Goal: Task Accomplishment & Management: Use online tool/utility

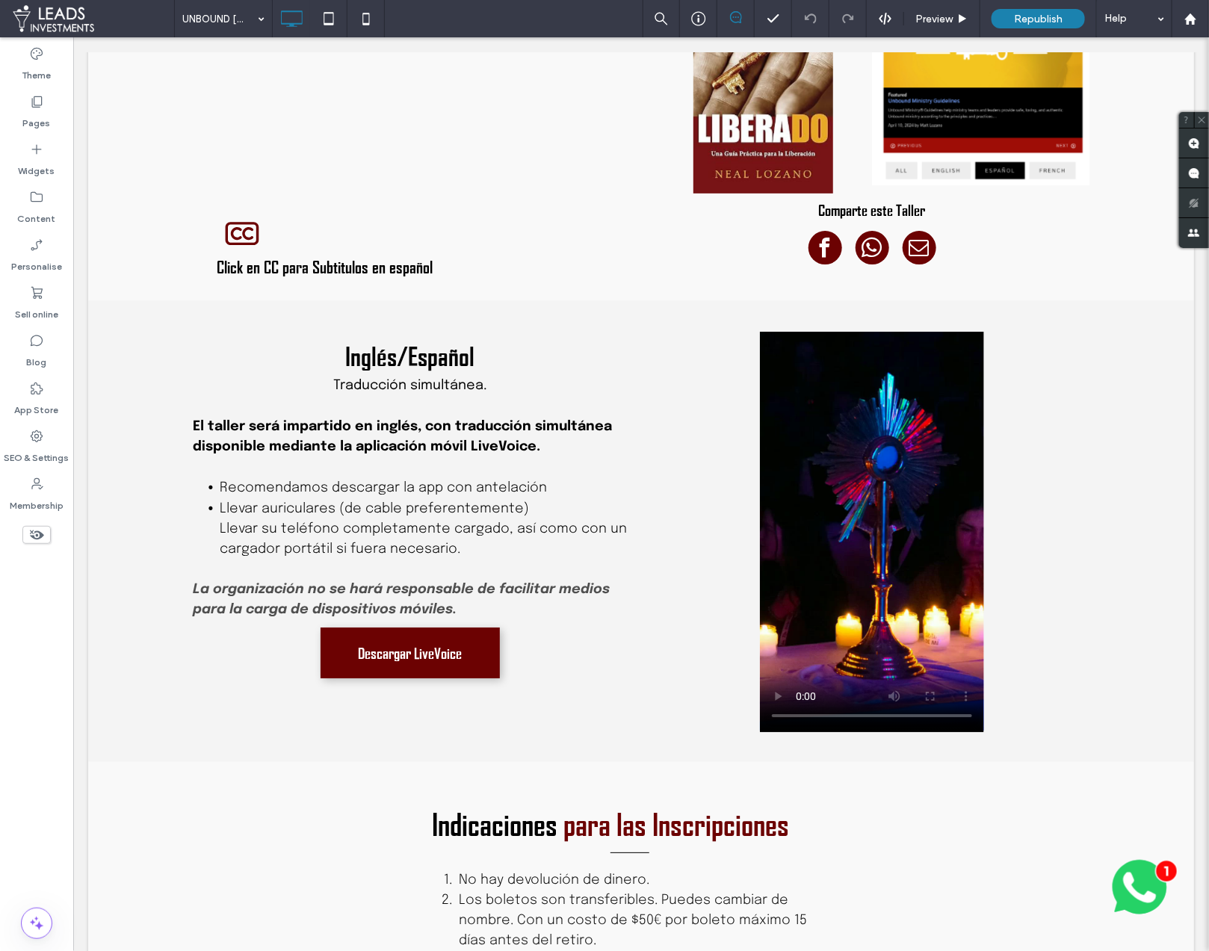
scroll to position [2040, 0]
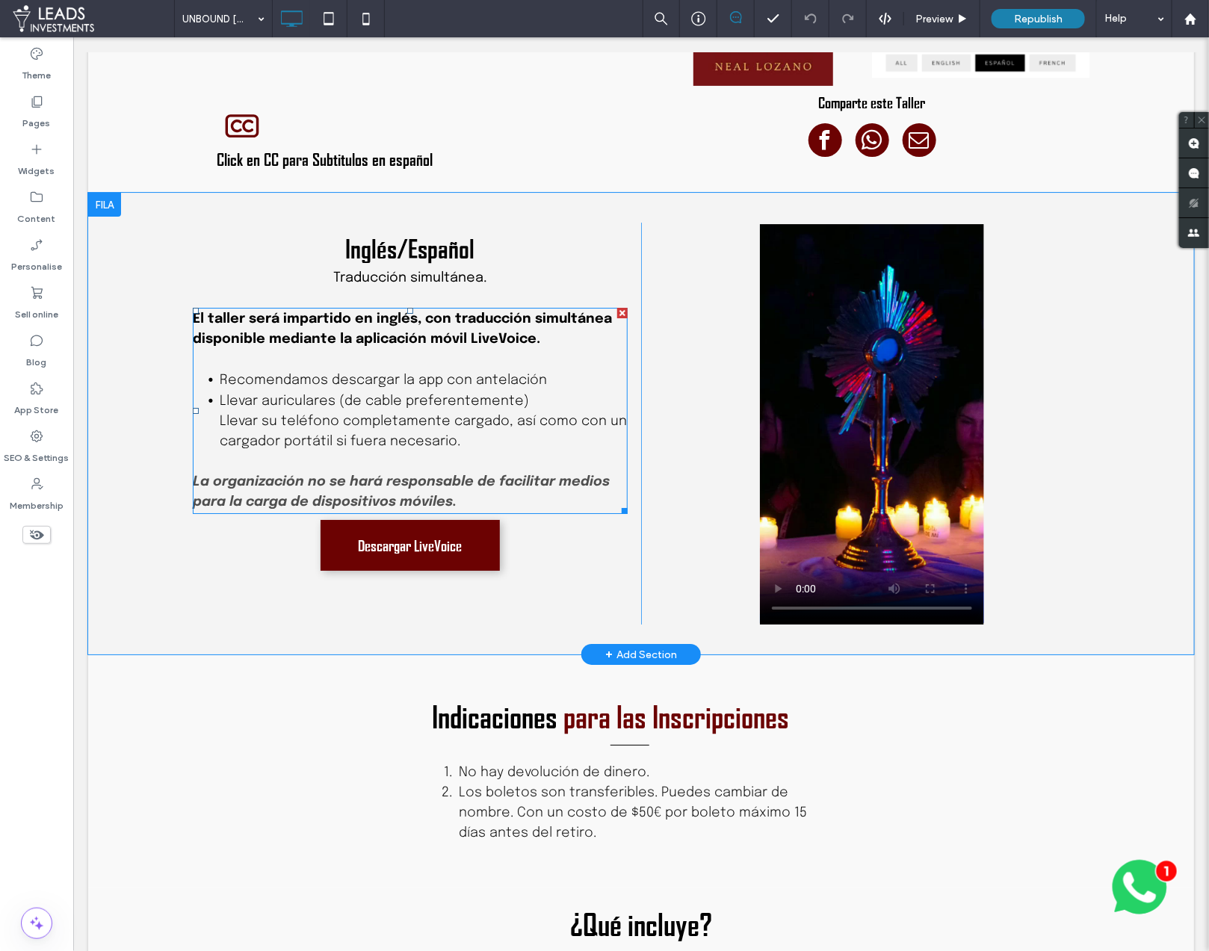
click at [483, 373] on span "Recomendamos descargar la app con antelación" at bounding box center [382, 379] width 327 height 13
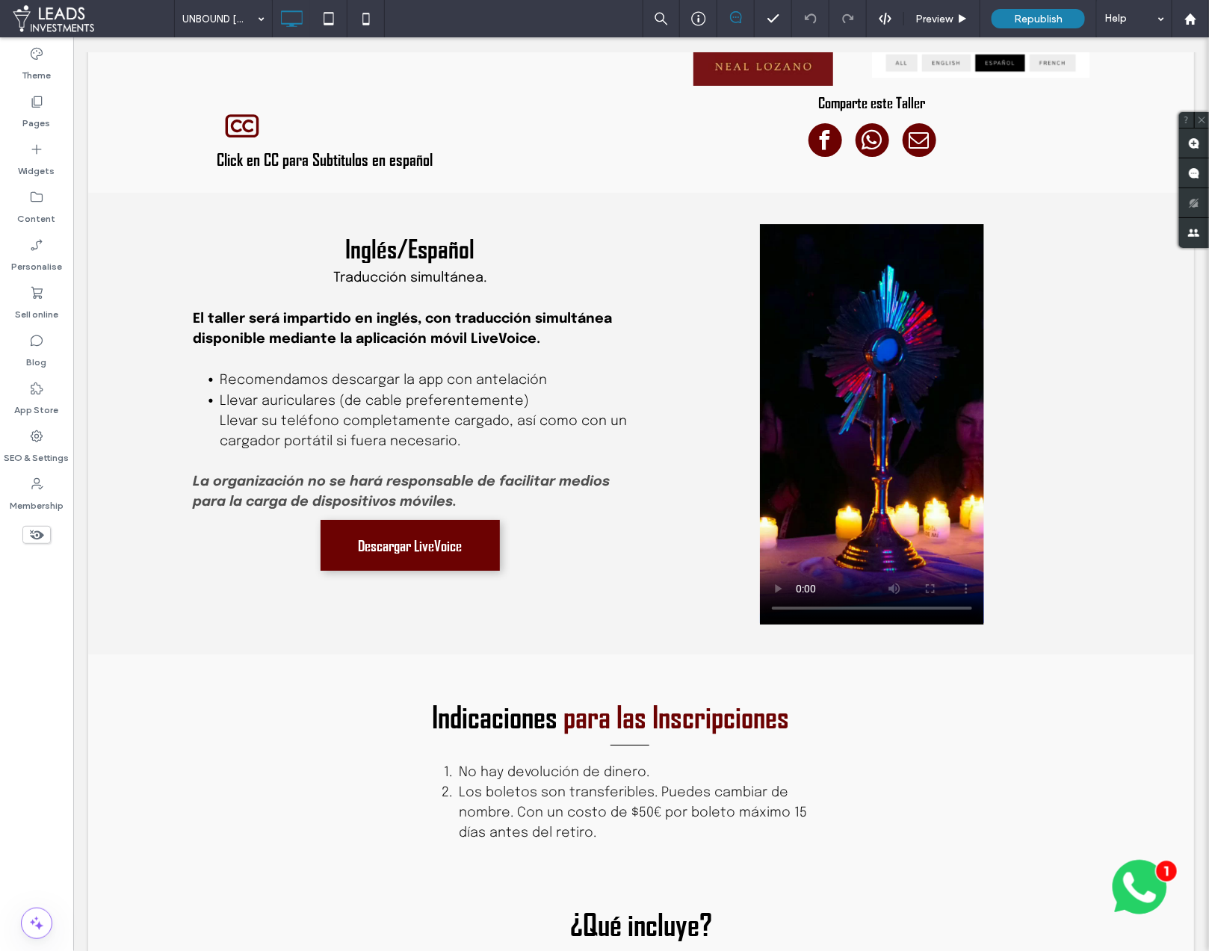
click at [462, 394] on span "Llevar auriculares (de cable preferentemente) Llevar su teléfono completamente …" at bounding box center [422, 421] width 407 height 54
click at [451, 369] on li "Recomendamos descargar la app con antelación" at bounding box center [423, 379] width 408 height 21
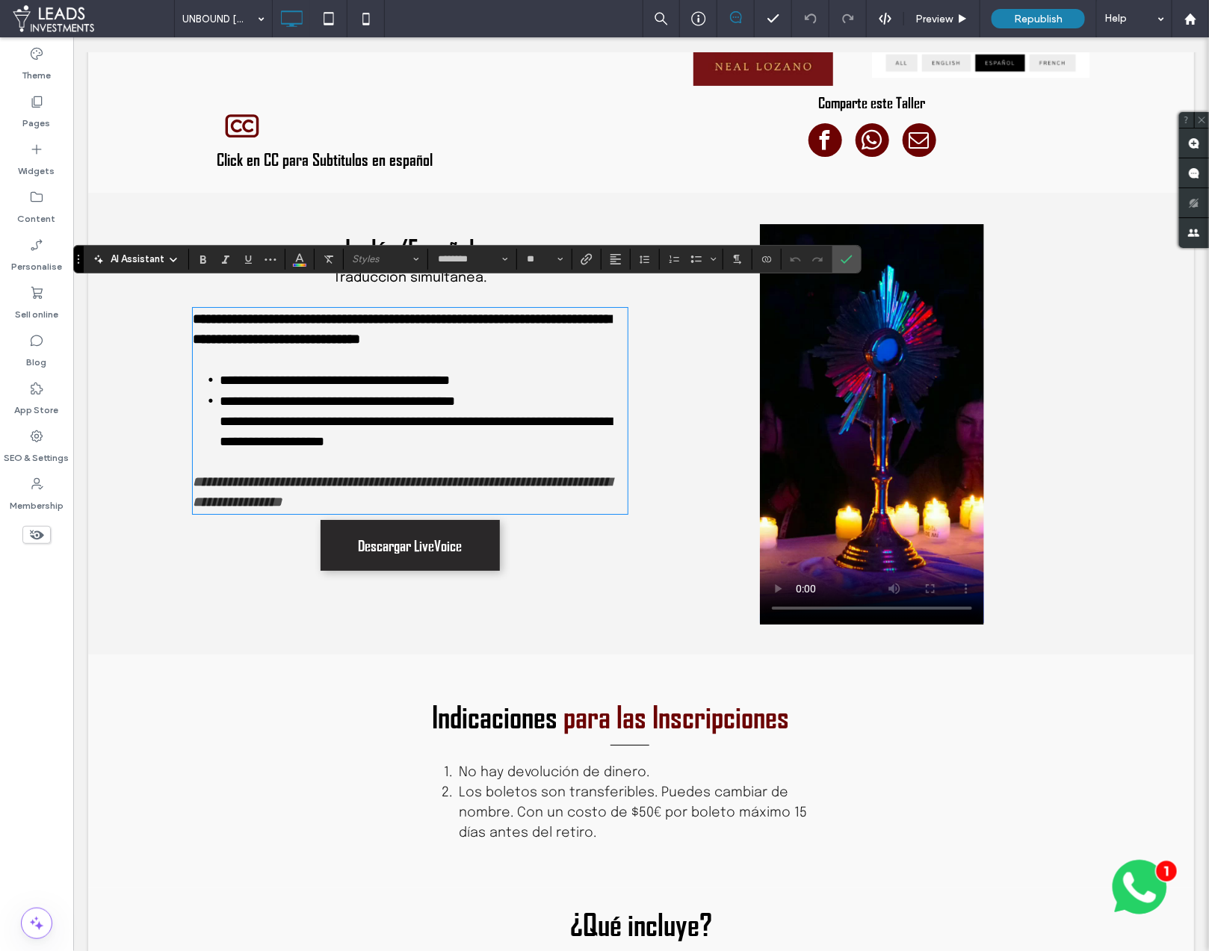
click at [393, 530] on span "Descargar LiveVoice" at bounding box center [409, 545] width 104 height 43
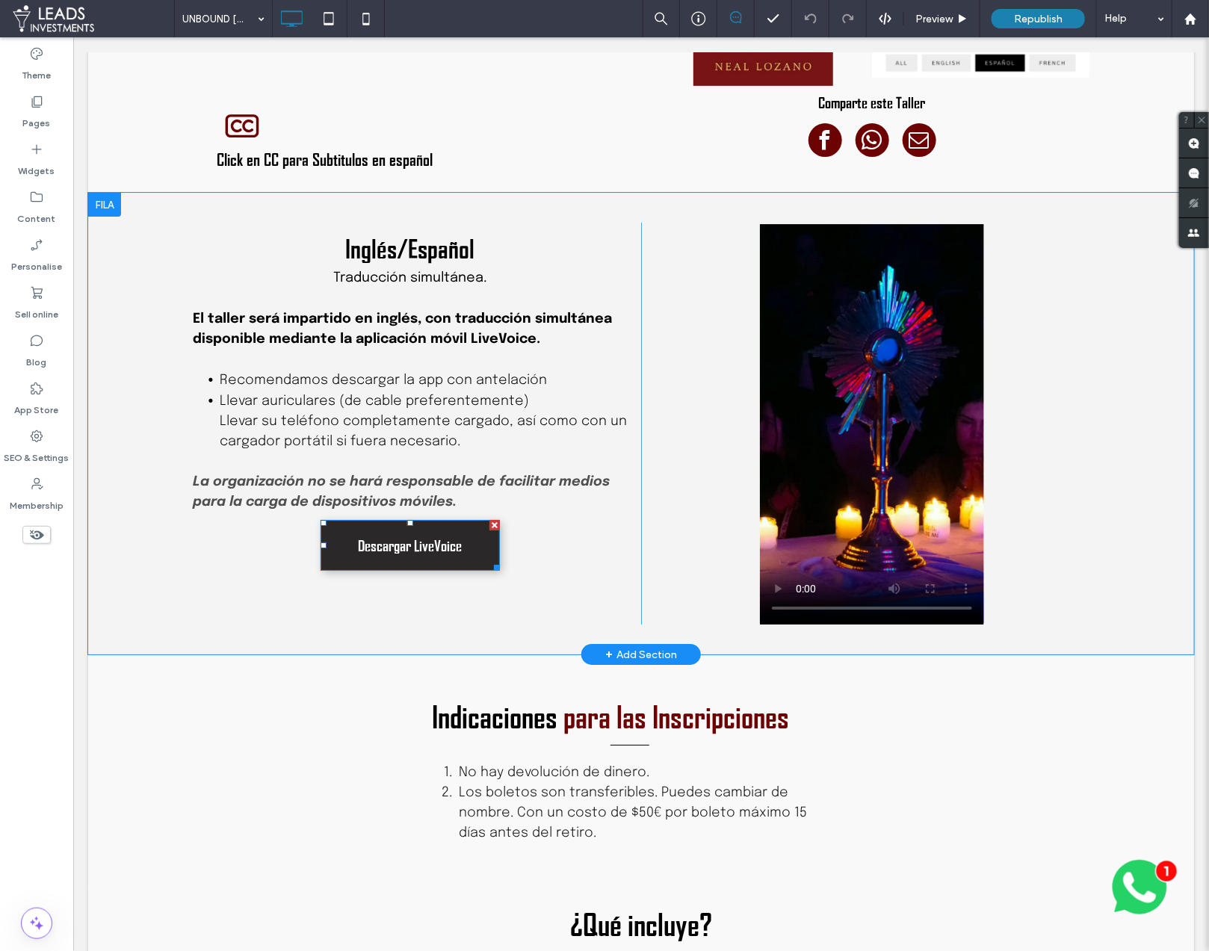
click at [393, 530] on span "Descargar LiveVoice" at bounding box center [409, 545] width 104 height 43
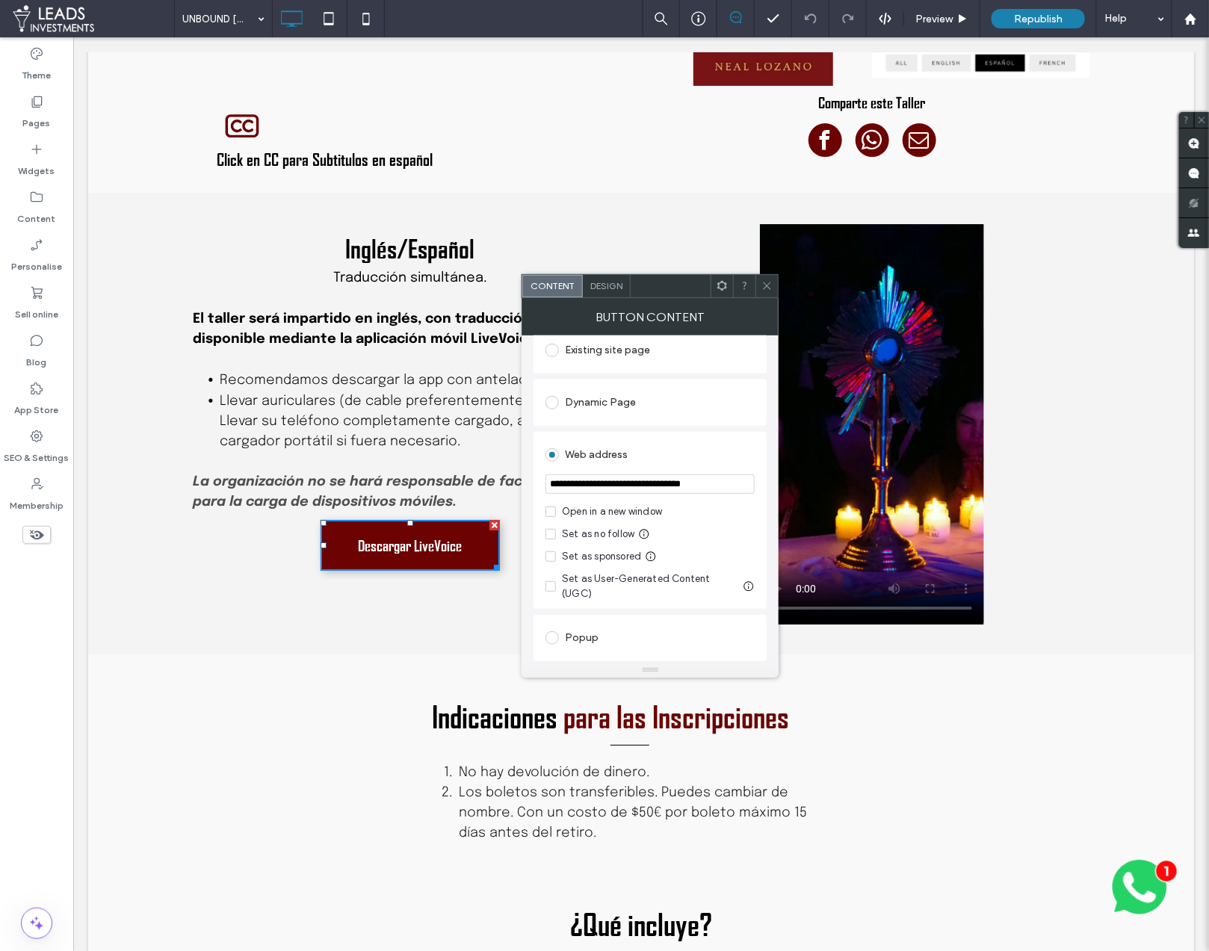
scroll to position [173, 0]
click at [701, 487] on input "**********" at bounding box center [649, 477] width 209 height 19
click at [549, 507] on icon at bounding box center [550, 505] width 5 height 4
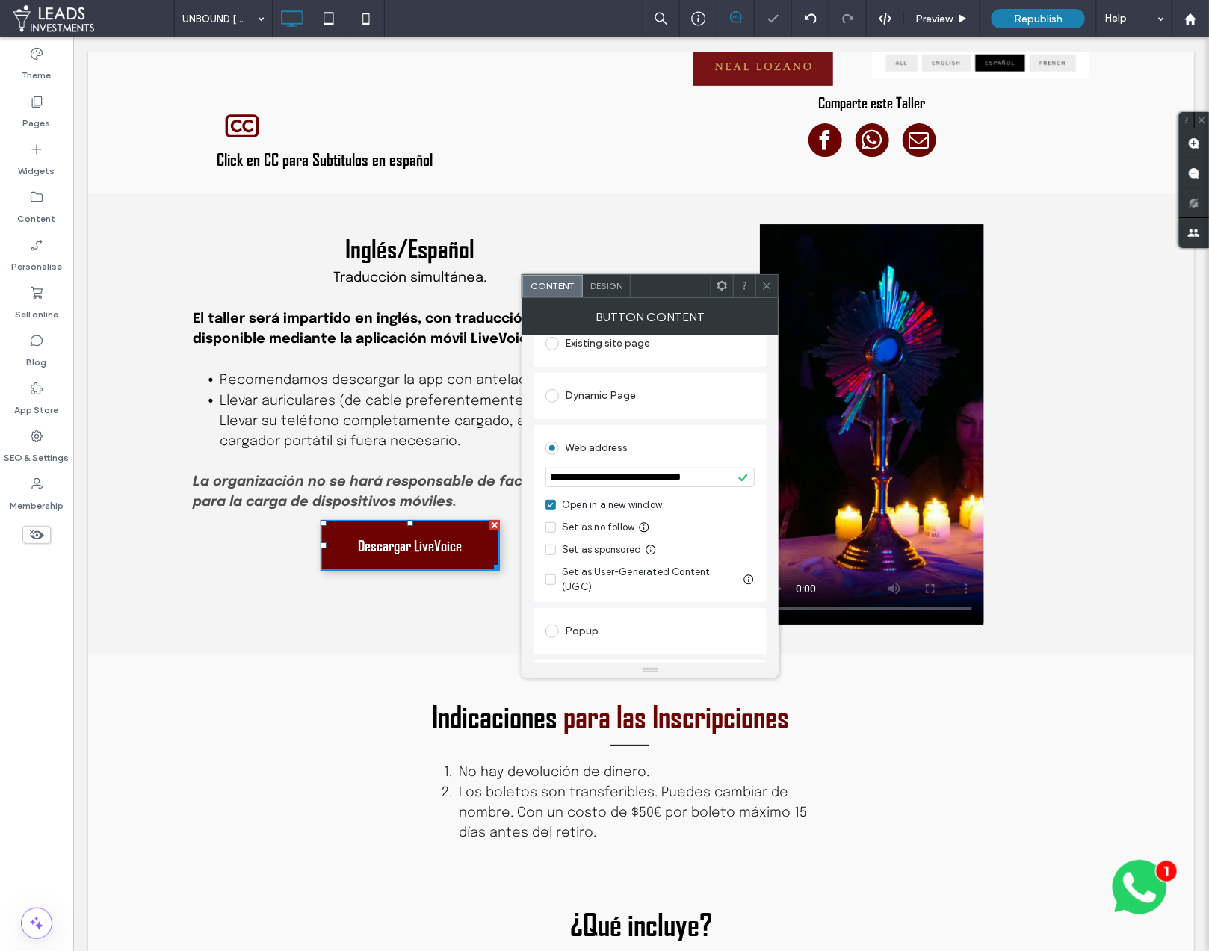
click at [766, 285] on use at bounding box center [766, 285] width 7 height 7
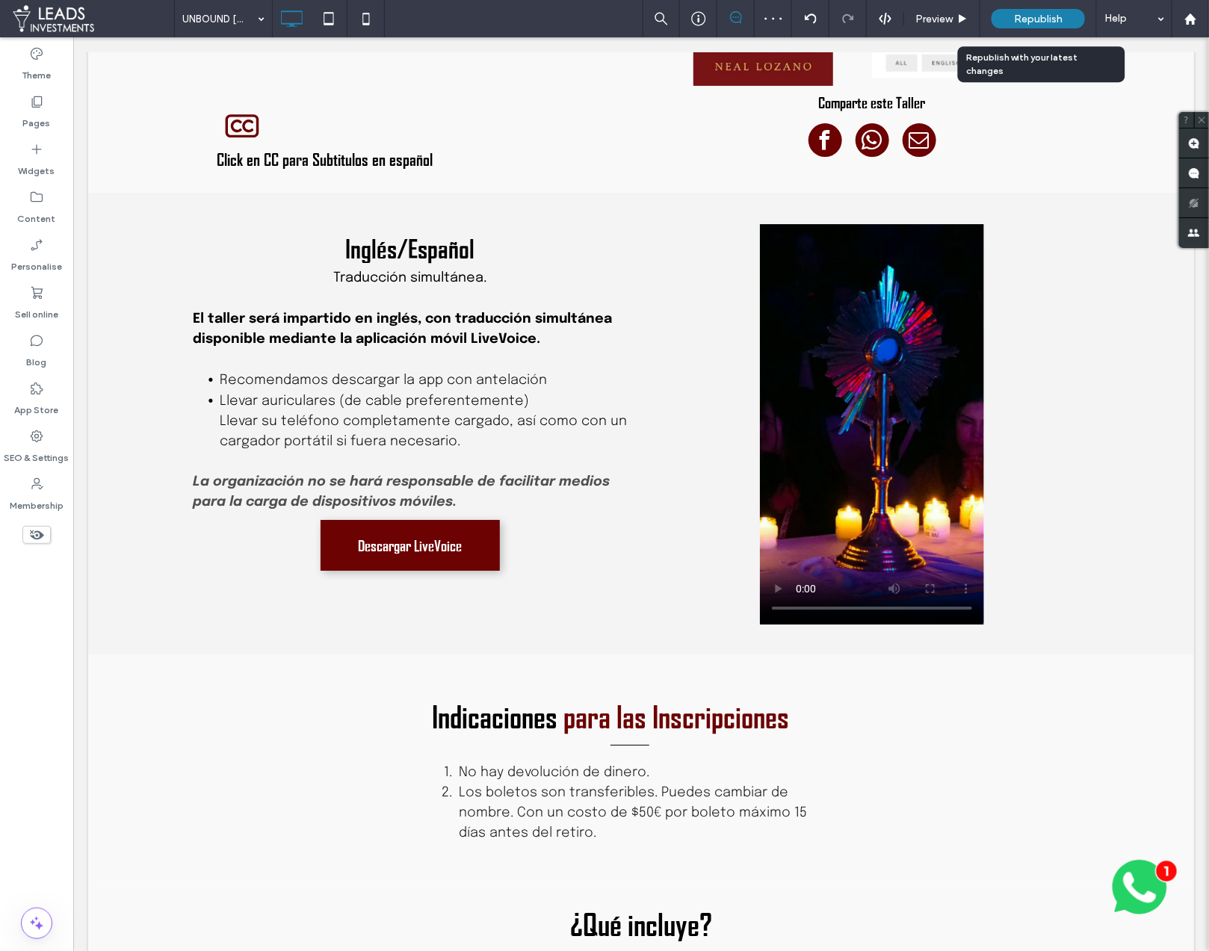
click at [1017, 19] on span "Republish" at bounding box center [1038, 19] width 49 height 13
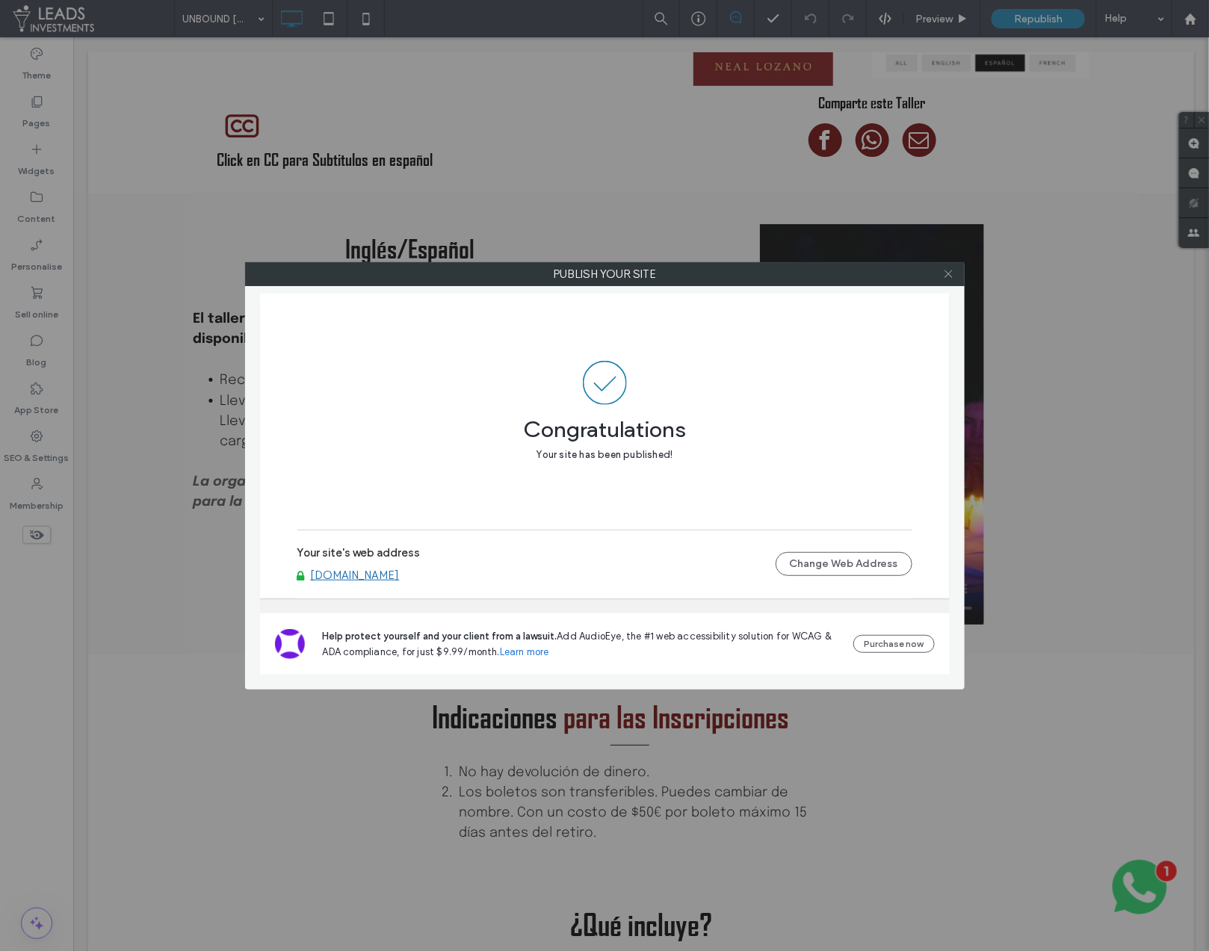
click at [949, 275] on icon at bounding box center [948, 273] width 11 height 11
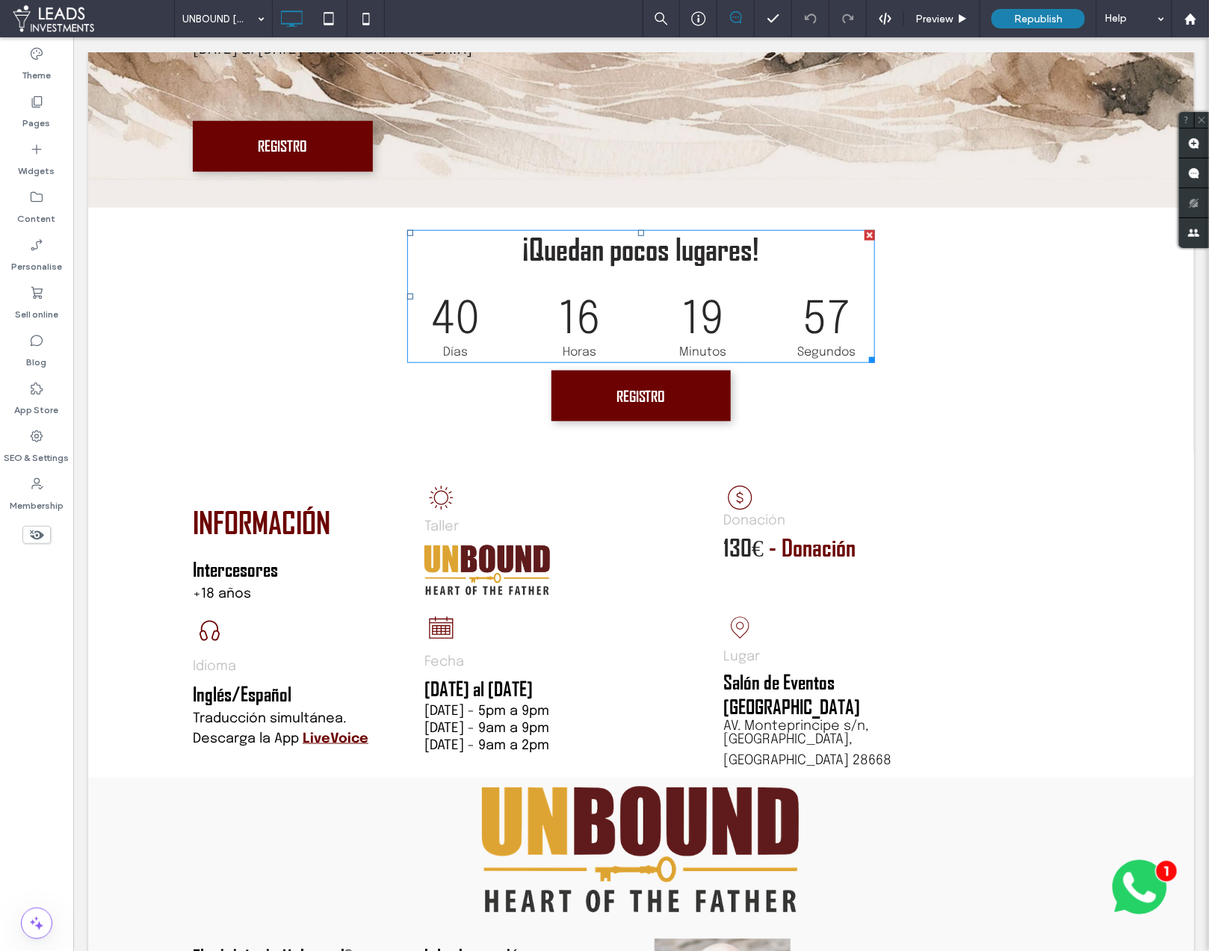
scroll to position [486, 0]
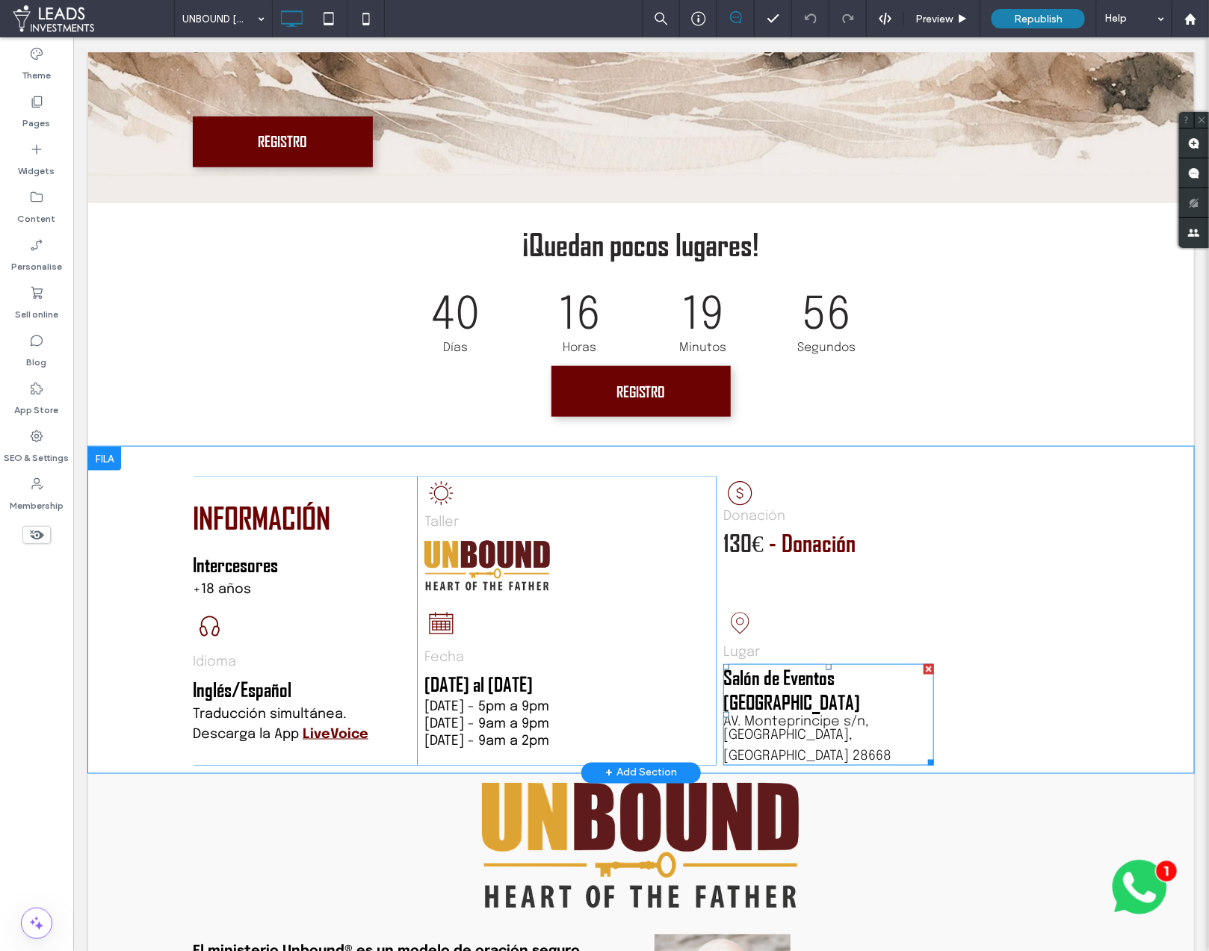
click at [805, 672] on span "Salón de Eventos [GEOGRAPHIC_DATA]" at bounding box center [790, 690] width 137 height 48
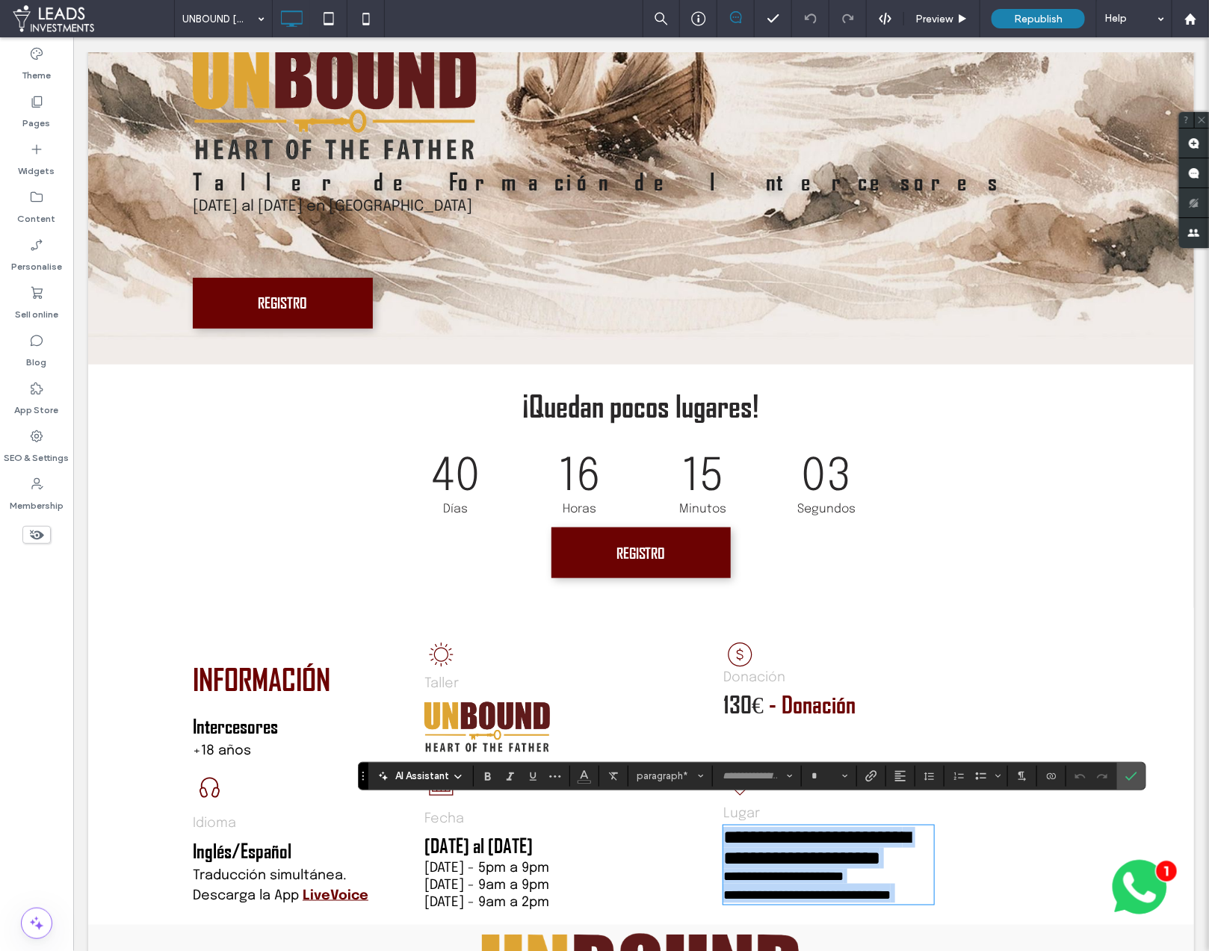
scroll to position [323, 0]
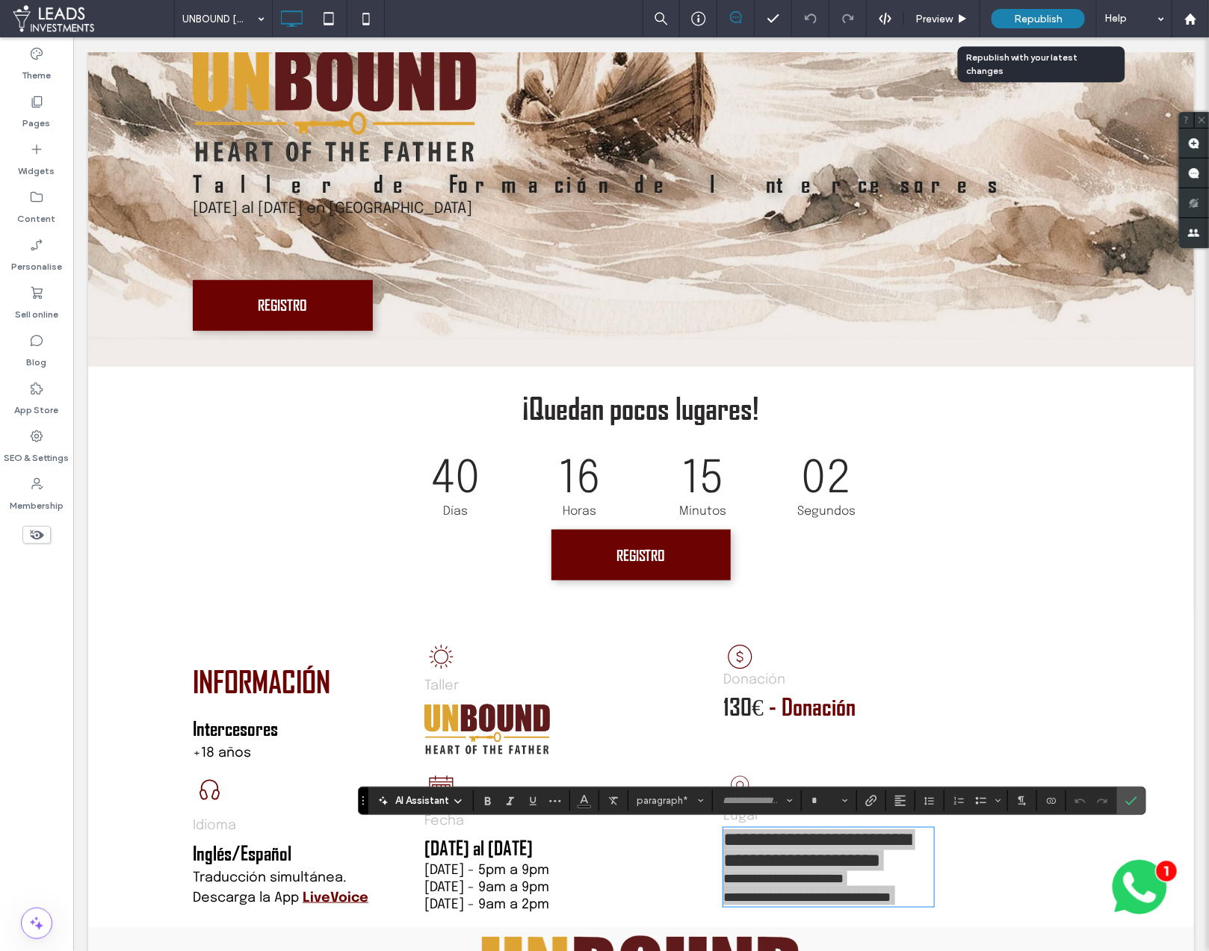
click at [1050, 17] on span "Republish" at bounding box center [1038, 19] width 49 height 13
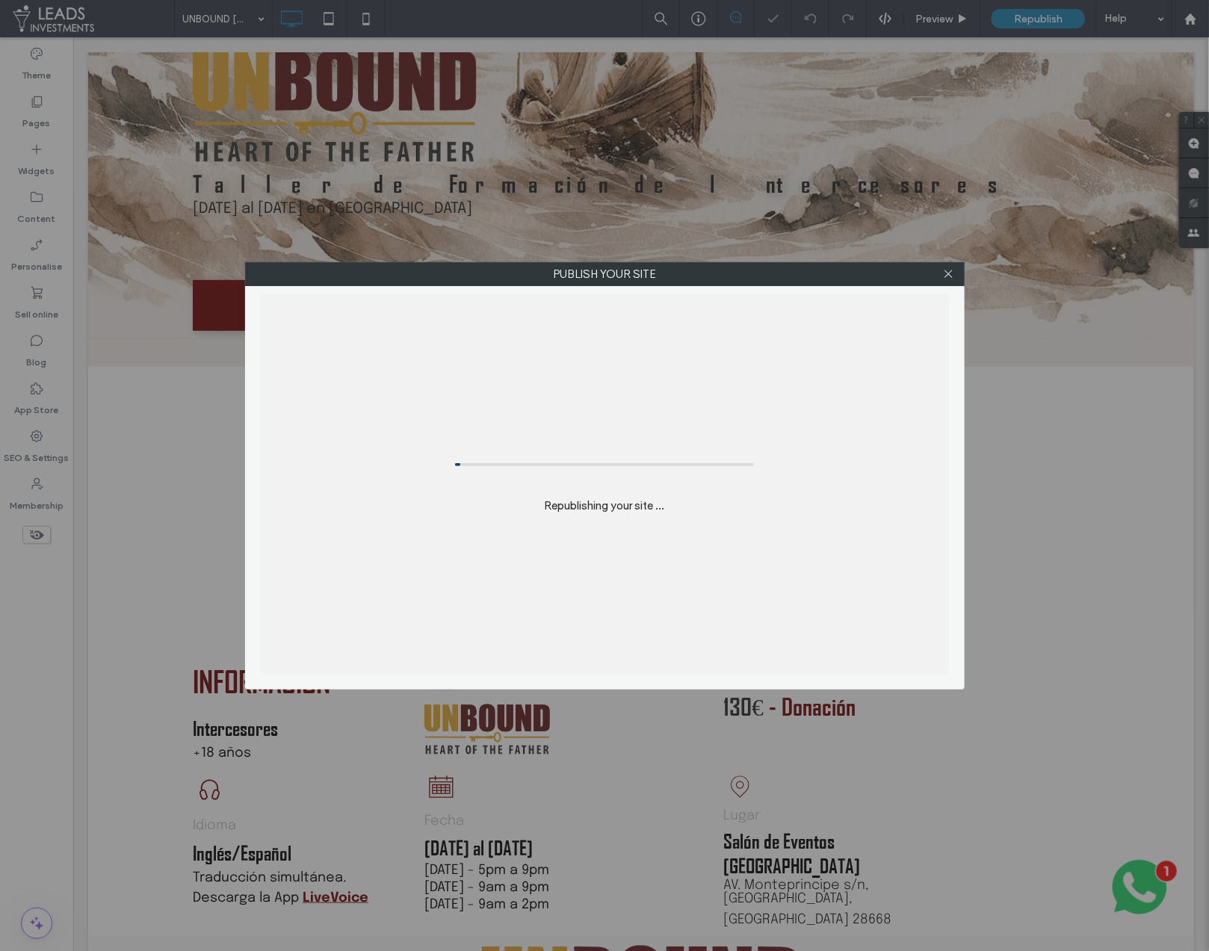
click at [1050, 17] on div "Publish your site Republishing your site ..." at bounding box center [604, 475] width 1209 height 951
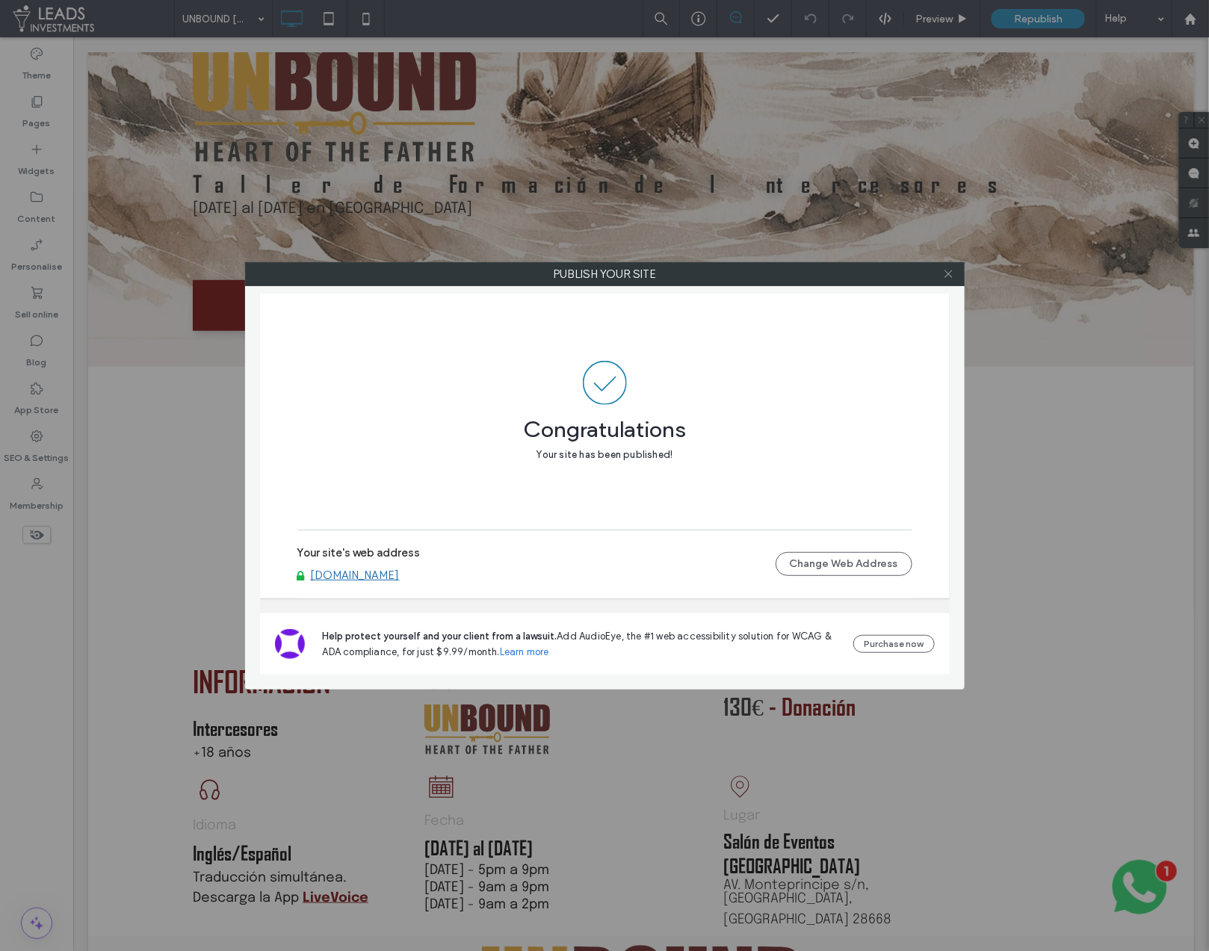
click at [947, 271] on use at bounding box center [947, 273] width 7 height 7
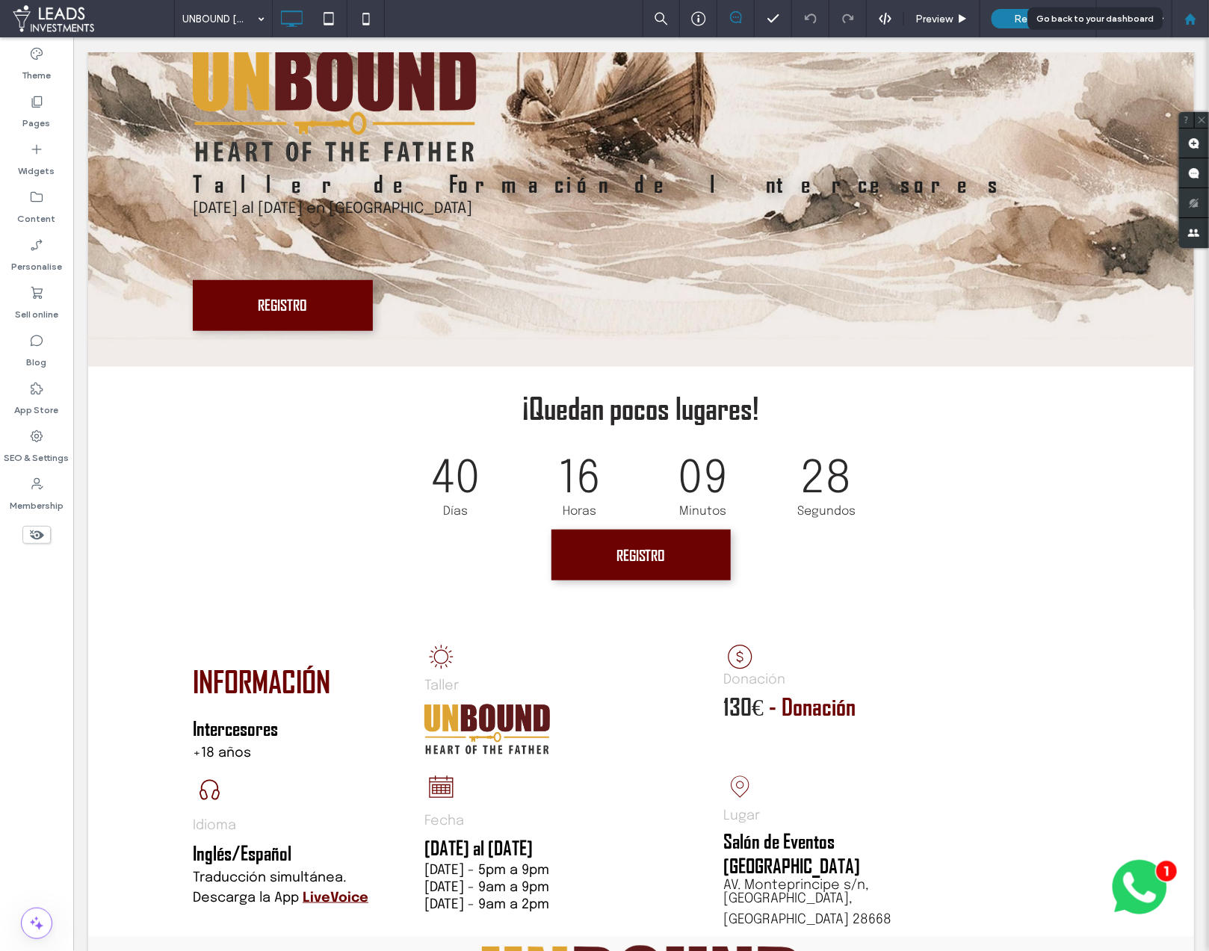
click at [1179, 17] on div at bounding box center [1190, 19] width 36 height 13
